Goal: Task Accomplishment & Management: Manage account settings

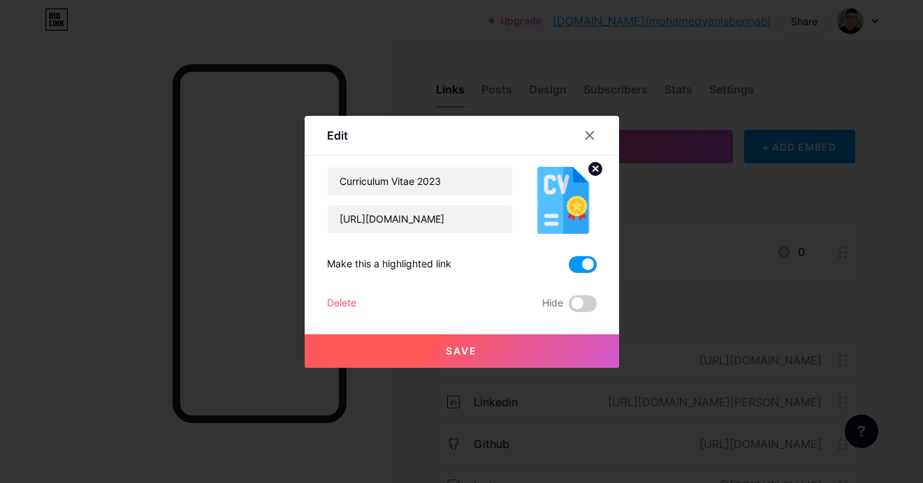
click at [584, 133] on icon at bounding box center [589, 135] width 11 height 11
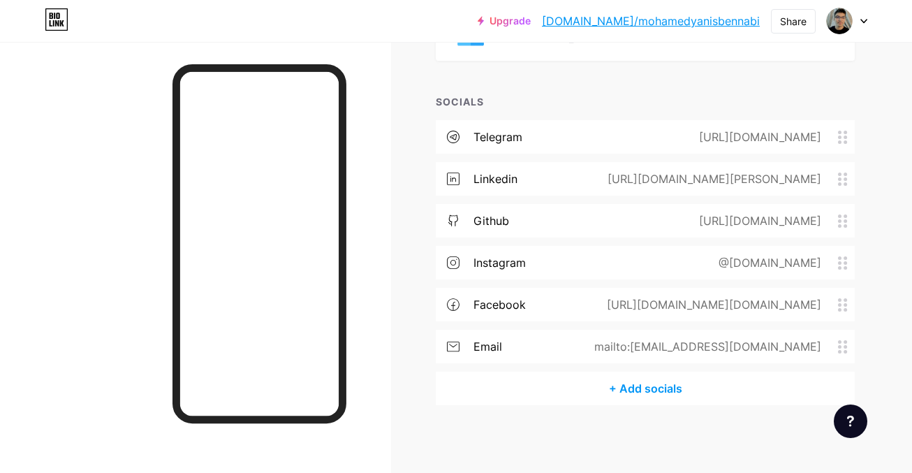
scroll to position [225, 0]
click at [817, 264] on div "@[DOMAIN_NAME]" at bounding box center [767, 261] width 142 height 17
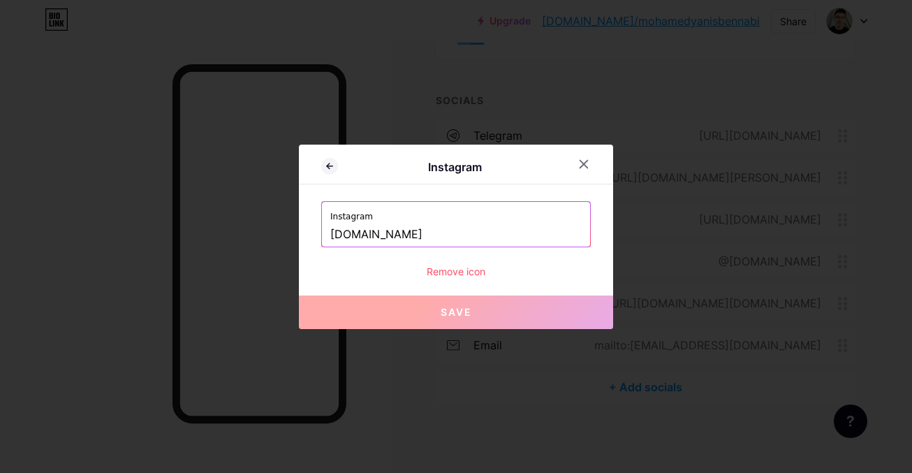
scroll to position [214, 0]
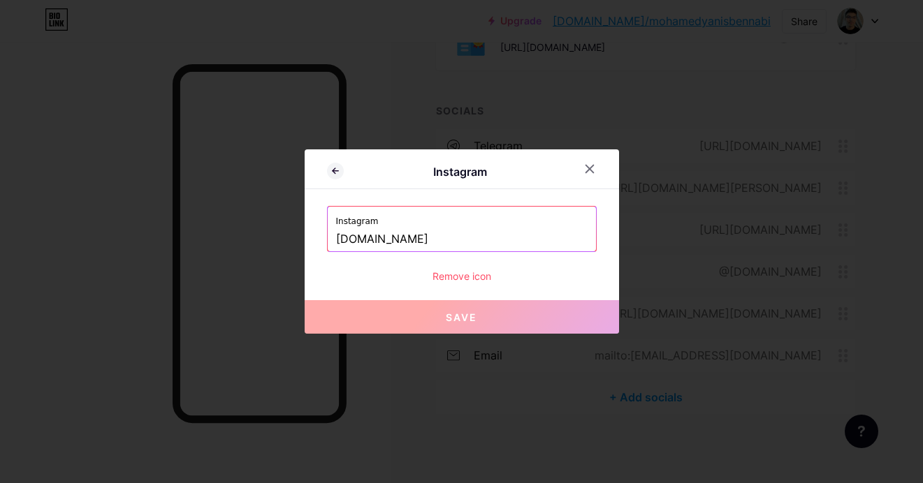
drag, startPoint x: 389, startPoint y: 245, endPoint x: 298, endPoint y: 245, distance: 90.8
click at [298, 245] on div "Instagram Instagram [PERSON_NAME][DOMAIN_NAME] Remove icon Save" at bounding box center [461, 241] width 923 height 483
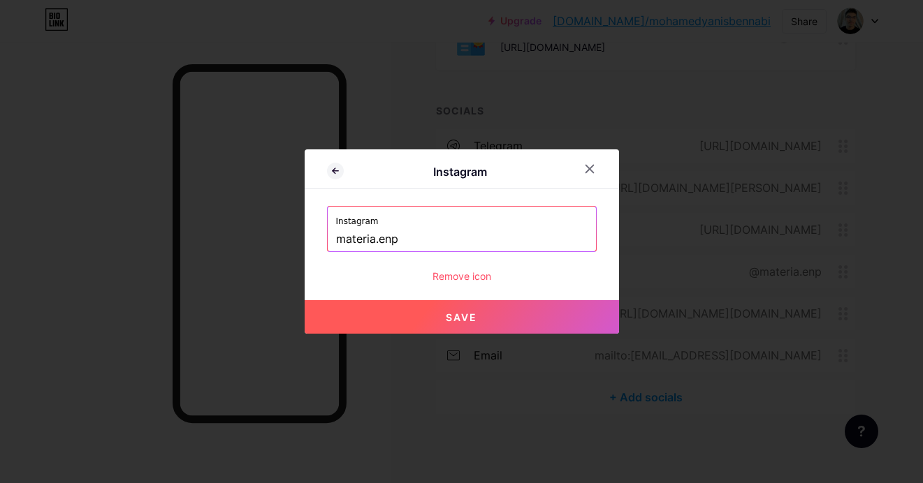
click at [441, 321] on button "Save" at bounding box center [462, 317] width 314 height 34
type input "[URL][DOMAIN_NAME][DOMAIN_NAME]"
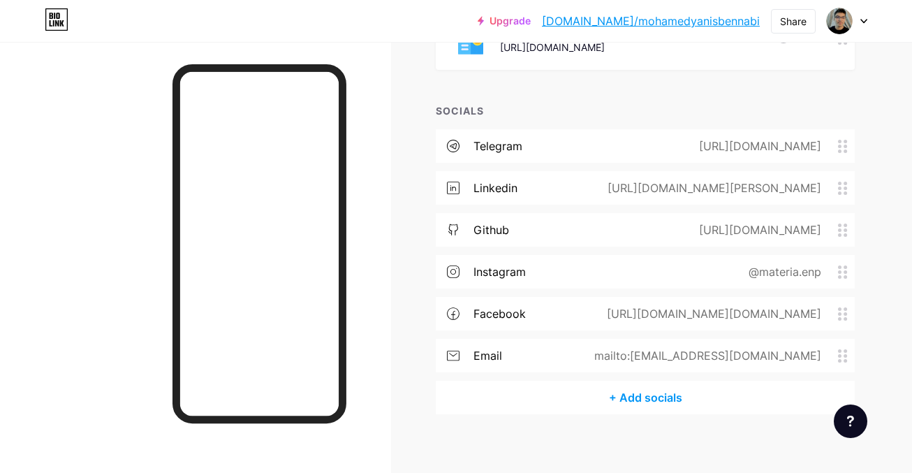
click at [585, 192] on div "[URL][DOMAIN_NAME][PERSON_NAME]" at bounding box center [711, 188] width 253 height 17
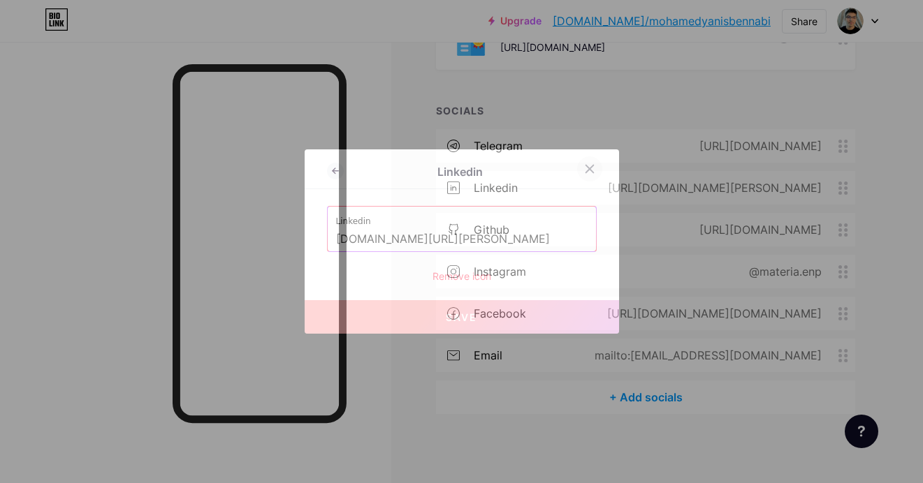
click at [594, 167] on icon at bounding box center [589, 168] width 11 height 11
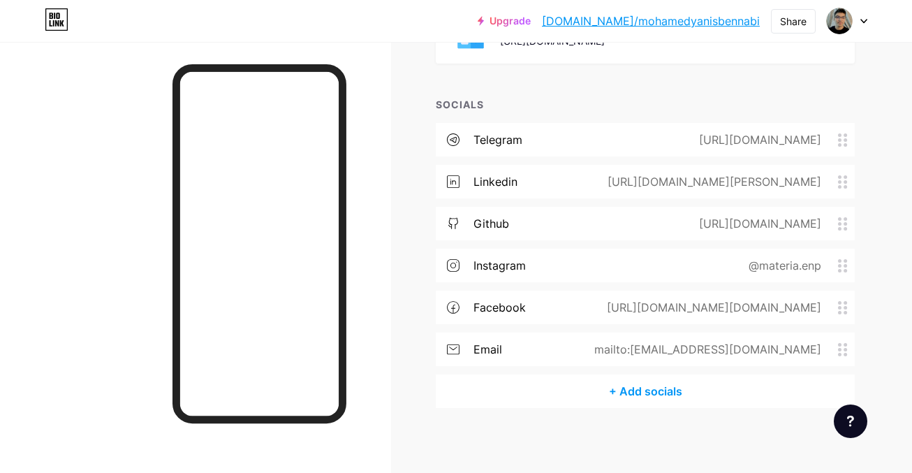
scroll to position [225, 0]
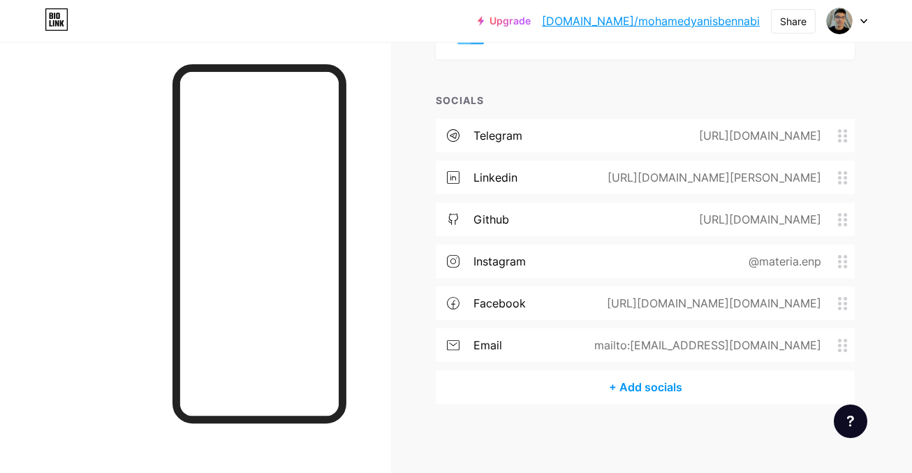
click at [622, 344] on div "mailto:[EMAIL_ADDRESS][DOMAIN_NAME]" at bounding box center [705, 345] width 266 height 17
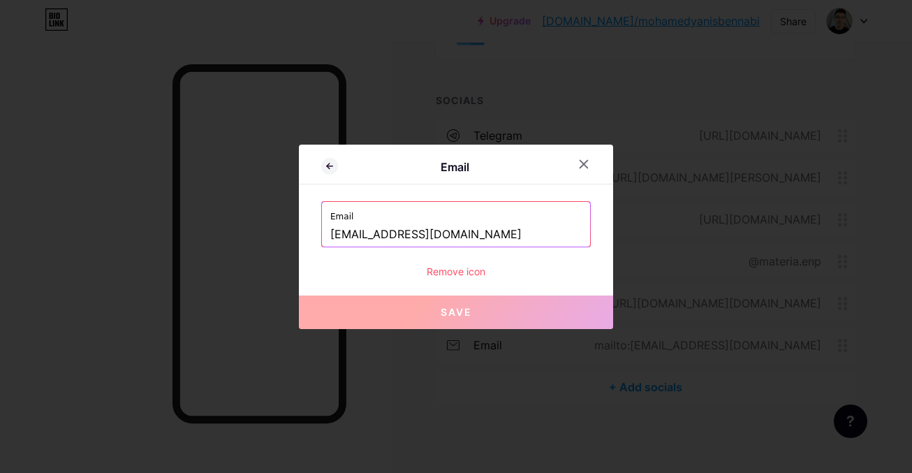
scroll to position [214, 0]
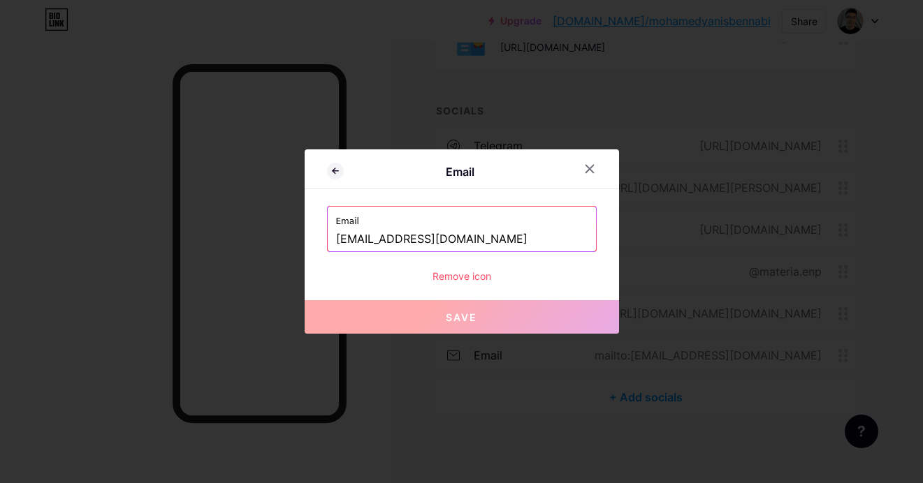
drag, startPoint x: 534, startPoint y: 235, endPoint x: 258, endPoint y: 235, distance: 275.2
click at [258, 235] on div "Email Email [EMAIL_ADDRESS][DOMAIN_NAME] Remove icon Save" at bounding box center [461, 241] width 923 height 483
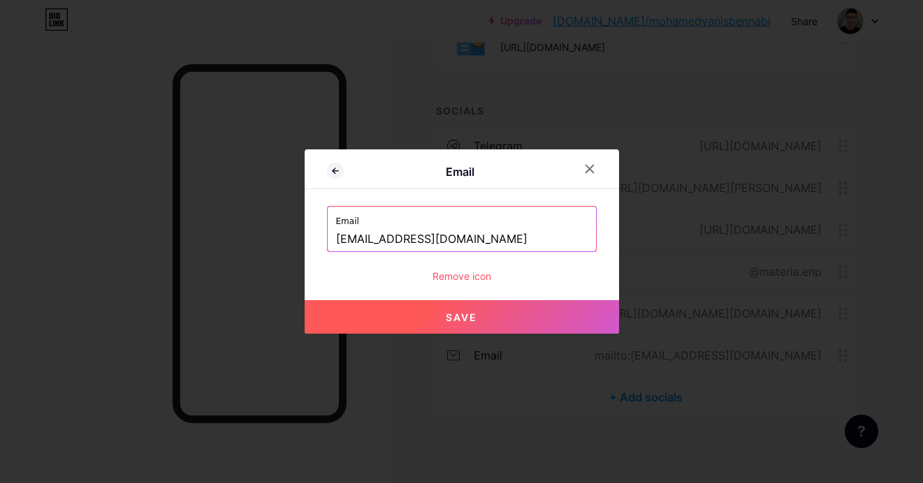
click at [437, 329] on button "Save" at bounding box center [462, 317] width 314 height 34
type input "mailto:[EMAIL_ADDRESS][DOMAIN_NAME]"
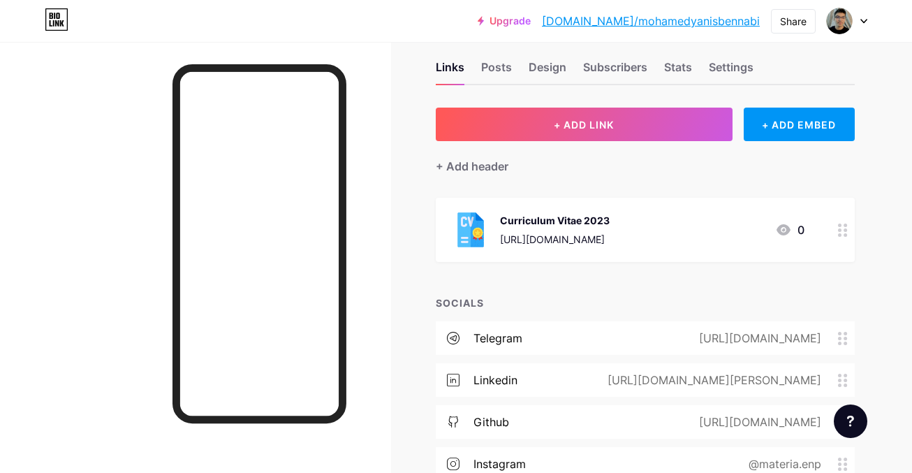
scroll to position [0, 0]
